Goal: Information Seeking & Learning: Learn about a topic

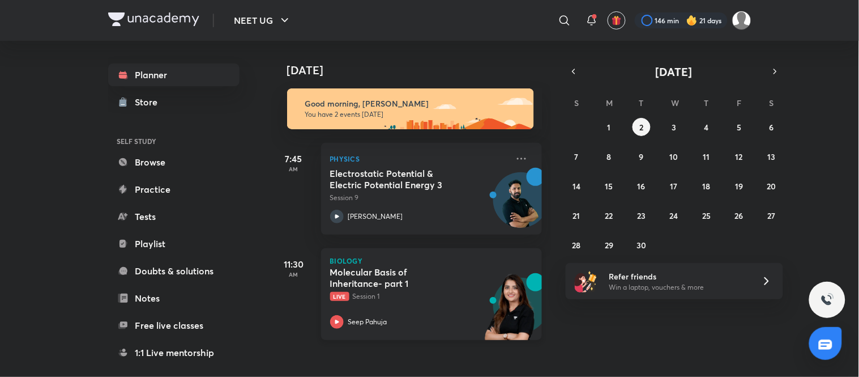
click at [438, 284] on h5 "Molecular Basis of Inheritance- part 1" at bounding box center [400, 277] width 141 height 23
